Goal: Task Accomplishment & Management: Use online tool/utility

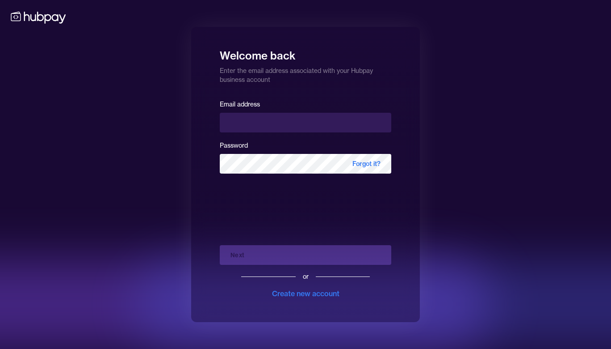
type input "**********"
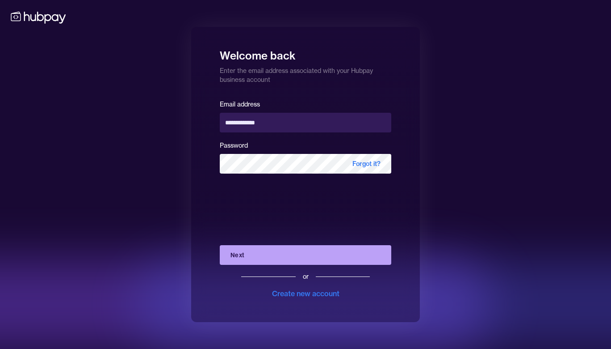
click at [270, 253] on button "Next" at bounding box center [306, 255] width 172 height 20
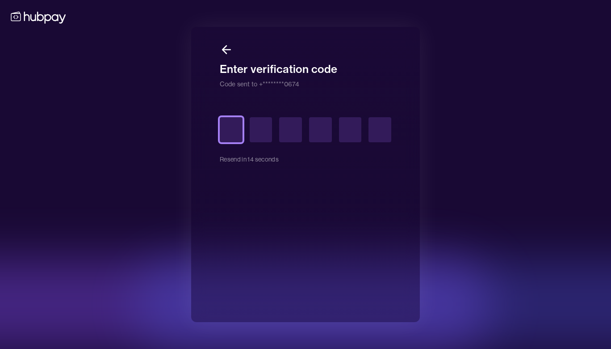
type input "*"
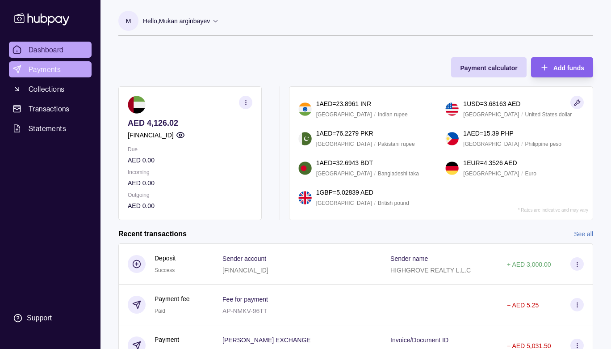
click at [37, 69] on span "Payments" at bounding box center [45, 69] width 32 height 11
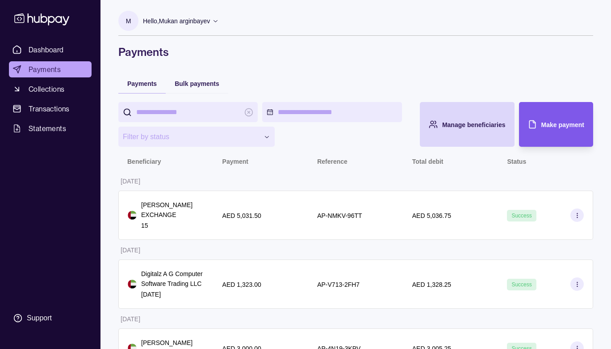
click at [548, 128] on span "Make payment" at bounding box center [563, 124] width 43 height 7
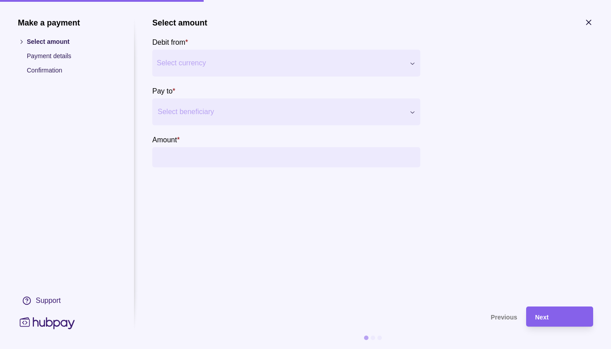
click at [212, 115] on div at bounding box center [281, 111] width 246 height 13
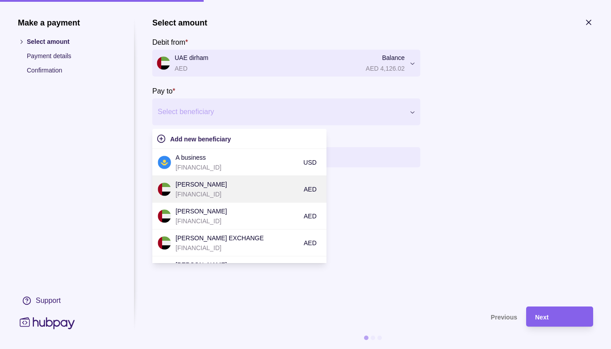
click at [216, 186] on p "[PERSON_NAME]" at bounding box center [238, 184] width 124 height 10
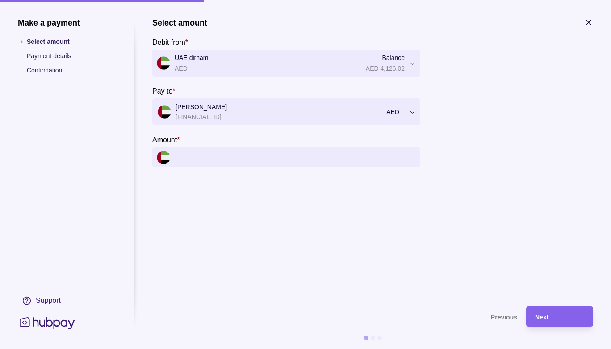
click at [215, 164] on input "Amount *" at bounding box center [295, 157] width 241 height 20
click at [216, 156] on input "Amount *" at bounding box center [295, 157] width 241 height 20
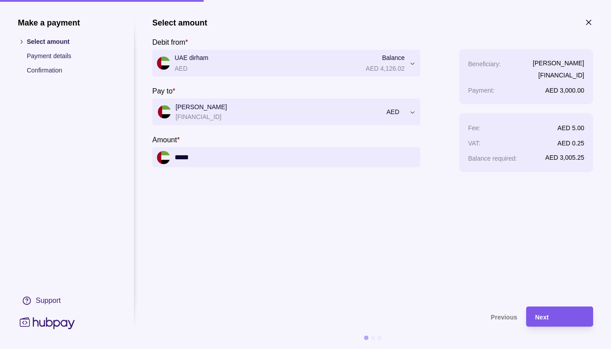
type input "*****"
click at [545, 314] on div "Next" at bounding box center [559, 316] width 49 height 11
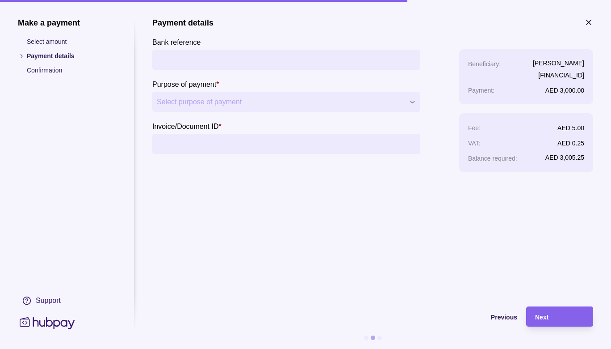
click at [181, 59] on input "Bank reference" at bounding box center [286, 60] width 259 height 20
type input "*"
type input "**********"
click at [253, 147] on input "Invoice/Document ID *" at bounding box center [286, 144] width 259 height 20
click at [251, 103] on span "Select purpose of payment" at bounding box center [281, 102] width 248 height 11
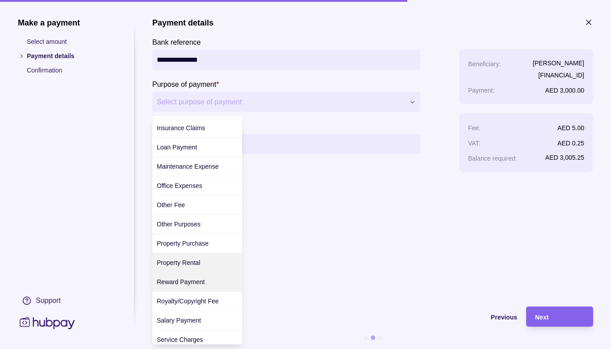
scroll to position [157, 0]
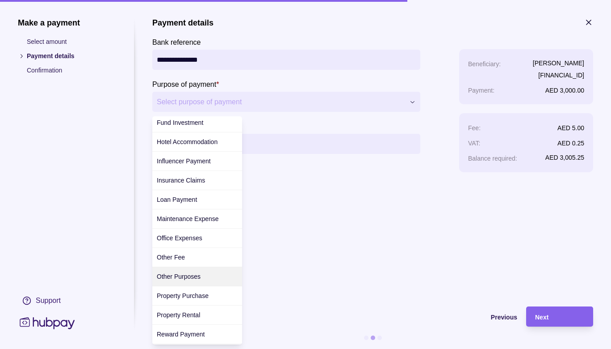
drag, startPoint x: 191, startPoint y: 262, endPoint x: 194, endPoint y: 290, distance: 27.8
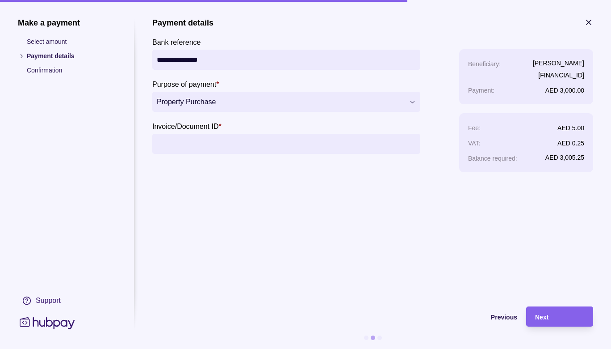
click at [232, 102] on span "Property Purchase" at bounding box center [281, 102] width 248 height 11
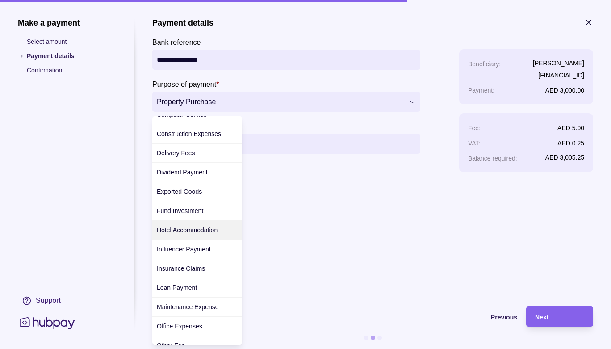
scroll to position [105, 0]
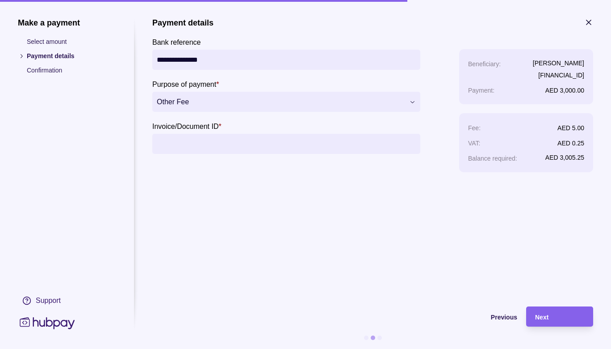
click at [241, 146] on input "Invoice/Document ID *" at bounding box center [286, 144] width 259 height 20
type input "*"
type input "**"
click at [551, 318] on div "Next" at bounding box center [559, 316] width 49 height 11
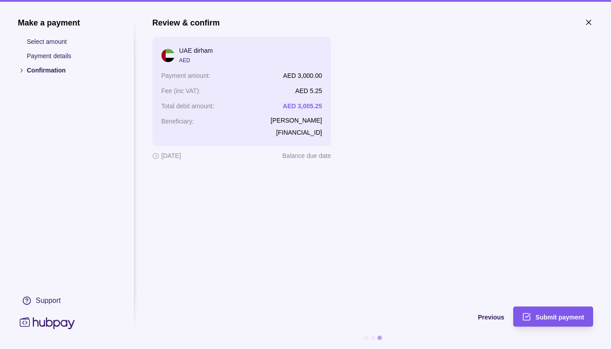
click at [547, 322] on div "Submit payment" at bounding box center [547, 316] width 76 height 20
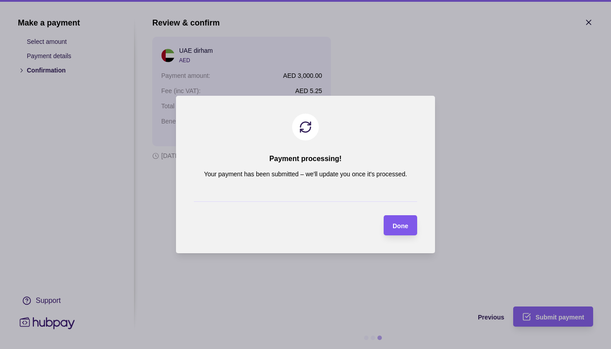
click at [401, 229] on div "Done" at bounding box center [401, 225] width 16 height 11
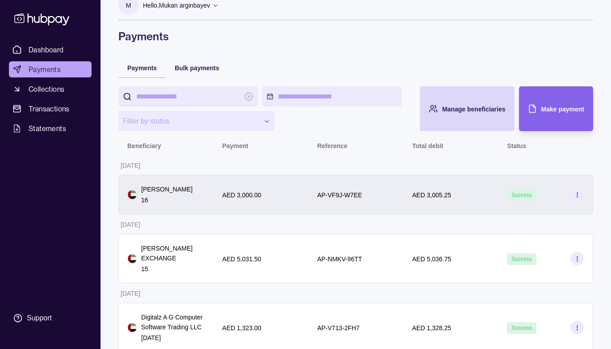
scroll to position [0, 0]
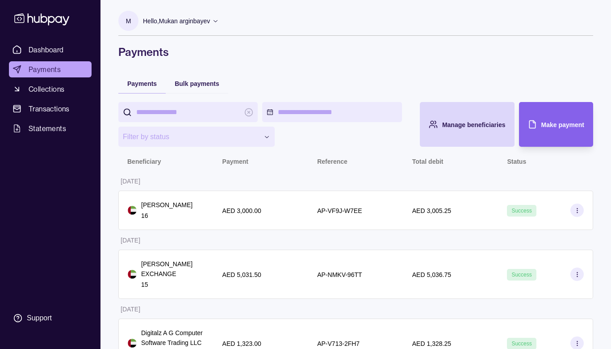
click at [33, 68] on span "Payments" at bounding box center [45, 69] width 32 height 11
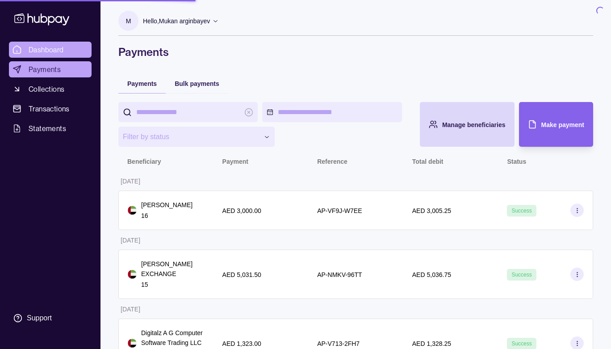
click at [42, 51] on span "Dashboard" at bounding box center [46, 49] width 35 height 11
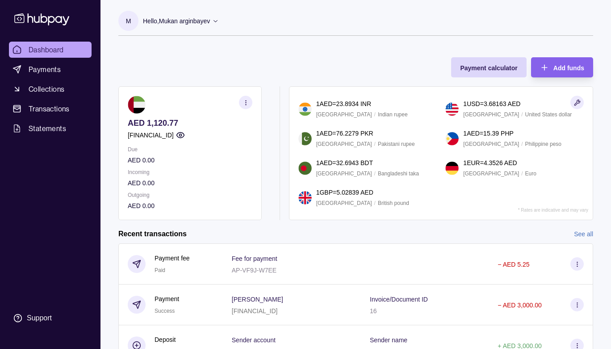
click at [33, 51] on span "Dashboard" at bounding box center [46, 49] width 35 height 11
